Goal: Task Accomplishment & Management: Manage account settings

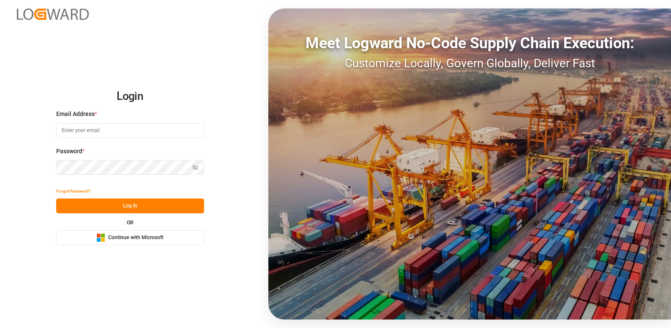
click at [139, 235] on span "Continue with Microsoft" at bounding box center [135, 238] width 55 height 8
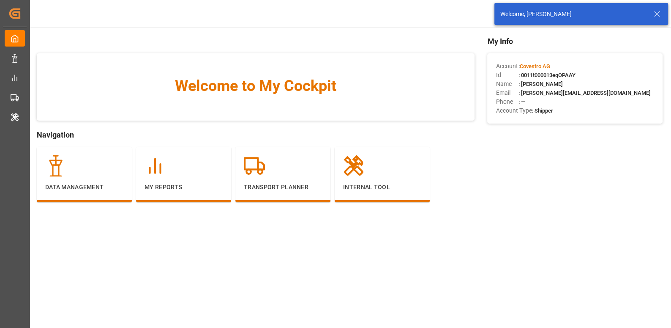
click at [655, 15] on line at bounding box center [657, 13] width 5 height 5
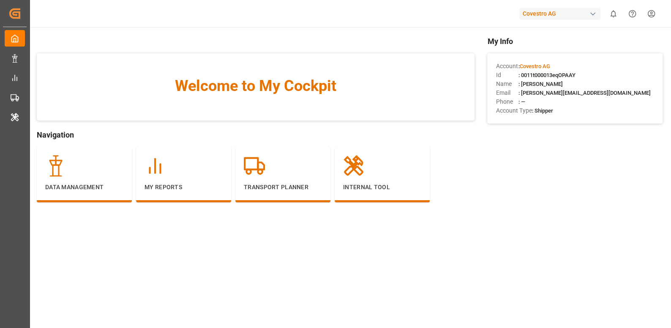
click at [550, 11] on div "Covestro AG" at bounding box center [559, 14] width 81 height 12
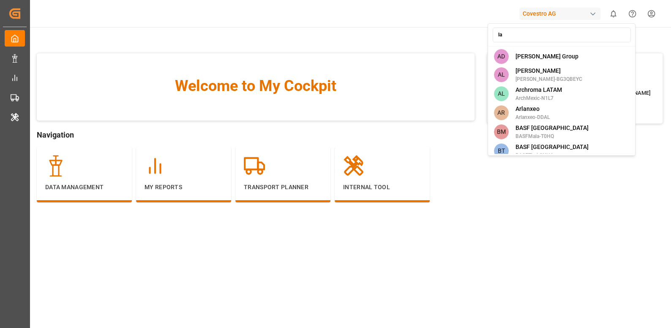
type input "lan"
